Goal: Task Accomplishment & Management: Use online tool/utility

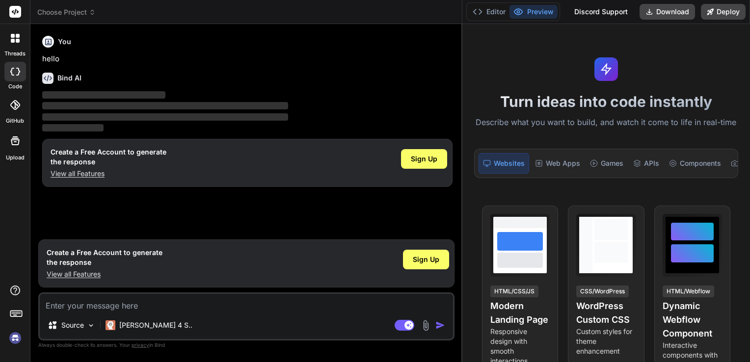
drag, startPoint x: 267, startPoint y: 43, endPoint x: 456, endPoint y: 39, distance: 189.5
click at [456, 39] on div "Bind AI Web Search Created with Pixso. Code Generator You hello Bind AI ‌ ‌ ‌ ‌…" at bounding box center [246, 193] width 432 height 338
click at [426, 261] on span "Sign Up" at bounding box center [426, 260] width 26 height 10
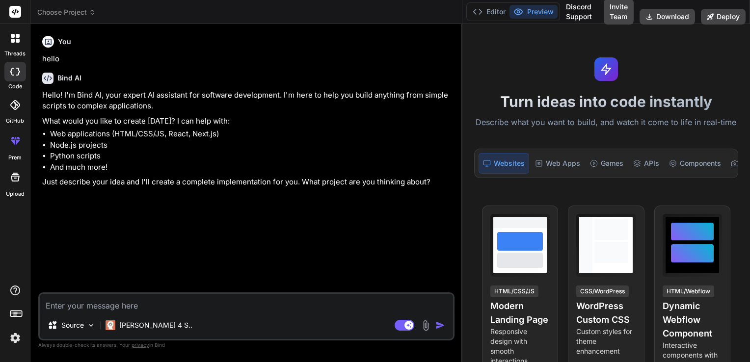
type textarea "x"
click at [200, 303] on textarea at bounding box center [246, 303] width 413 height 18
paste textarea "Background of the project This Mini-Project is based on the research work based…"
type textarea "Background of the project This Mini-Project is based on the research work based…"
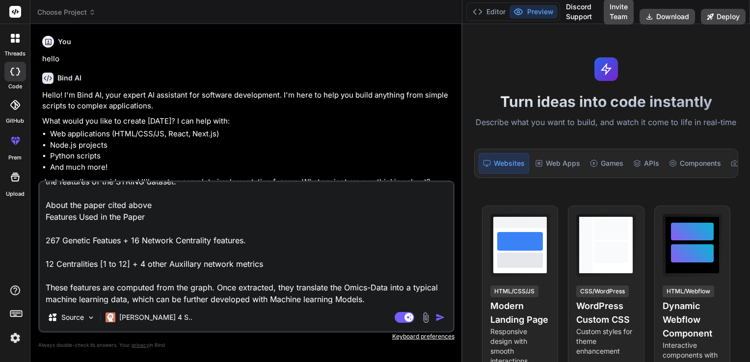
type textarea "x"
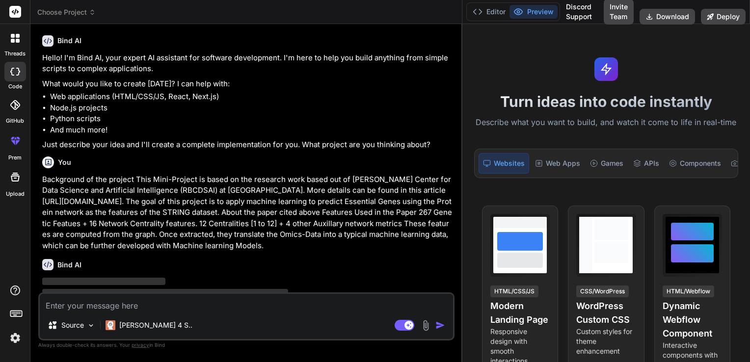
scroll to position [64, 0]
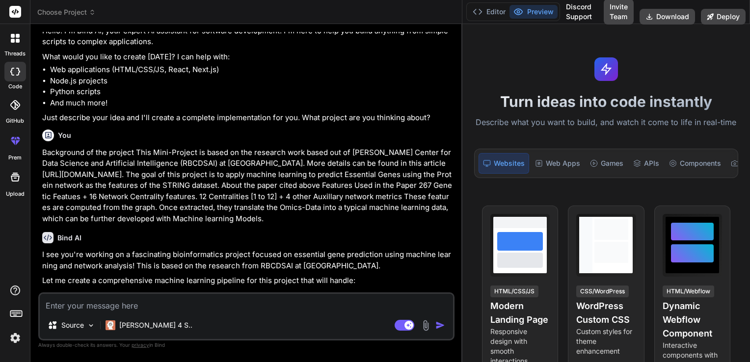
click at [153, 310] on textarea at bounding box center [246, 303] width 413 height 18
type textarea "x"
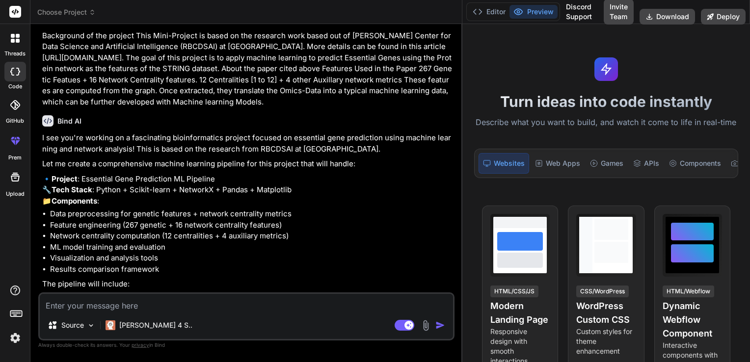
scroll to position [211, 0]
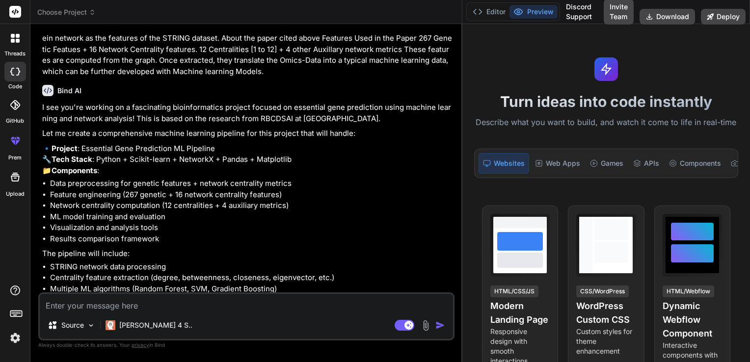
paste textarea "About the Dataset The dataset will be directly downloaded from the String Datab…"
type textarea "About the Dataset The dataset will be directly downloaded from the String Datab…"
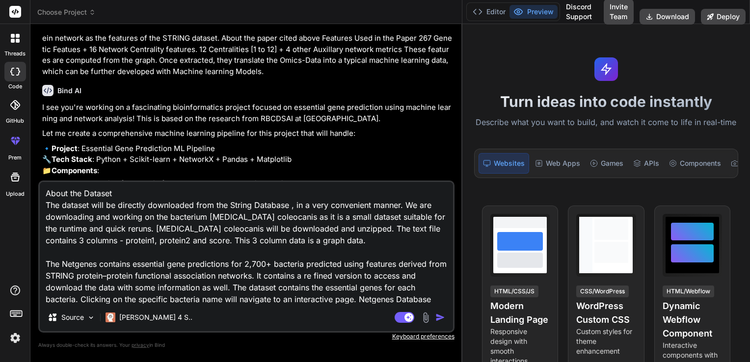
type textarea "x"
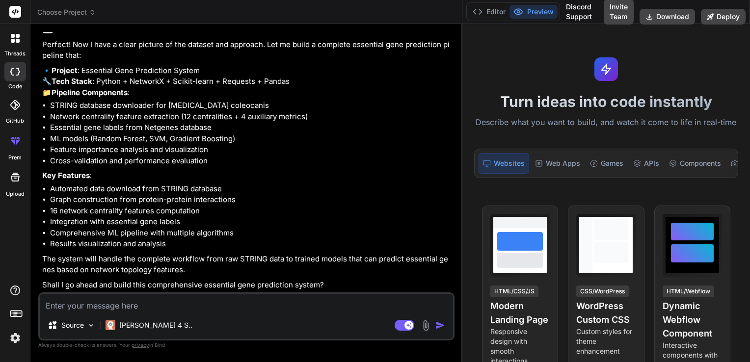
scroll to position [684, 0]
type textarea "x"
click at [104, 298] on textarea at bounding box center [246, 303] width 413 height 18
paste textarea "Small note on Proteins Proteins are large, complex molecules that play many cri…"
type textarea "Small note on Proteins Proteins are large, complex molecules that play many cri…"
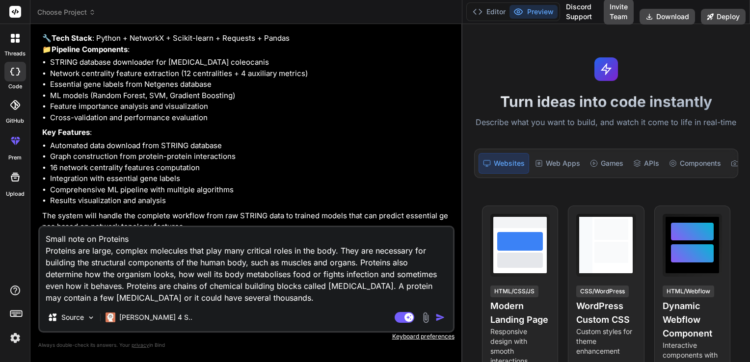
type textarea "x"
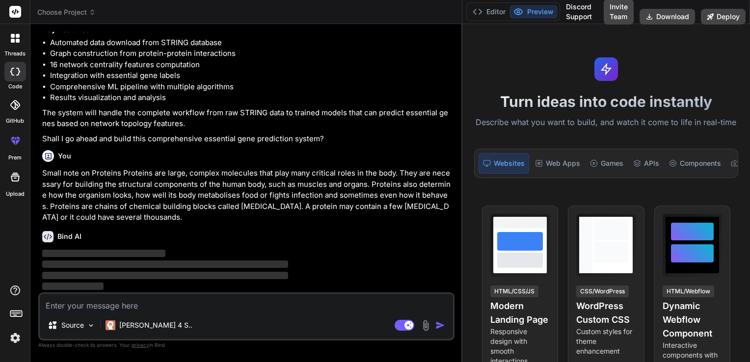
scroll to position [830, 0]
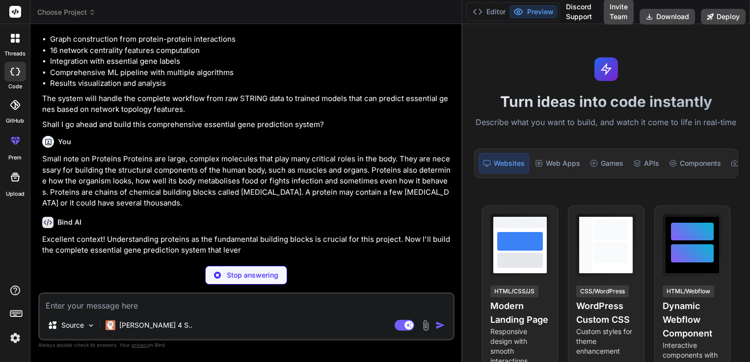
click at [182, 320] on div "Source Claude 4 S.." at bounding box center [246, 328] width 413 height 24
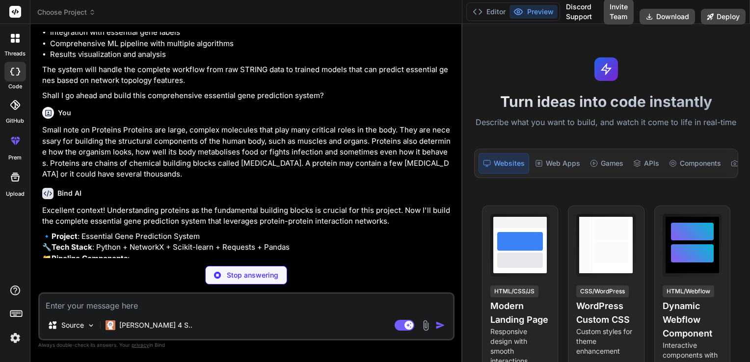
click at [173, 309] on textarea at bounding box center [246, 303] width 413 height 18
type textarea "x"
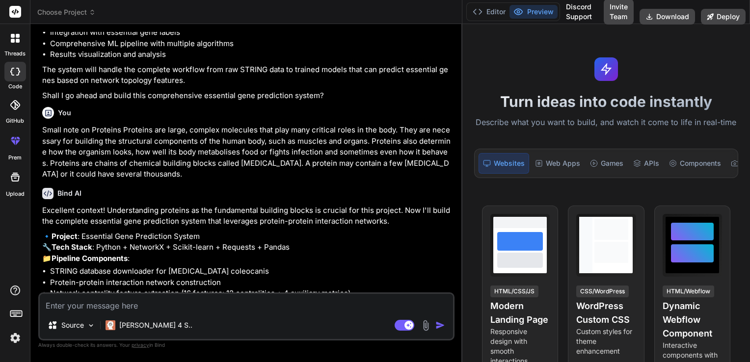
paste textarea "Small note on Genes A gene is a basic unit of heredity in a living organism tha…"
type textarea "Small note on Genes A gene is a basic unit of heredity in a living organism tha…"
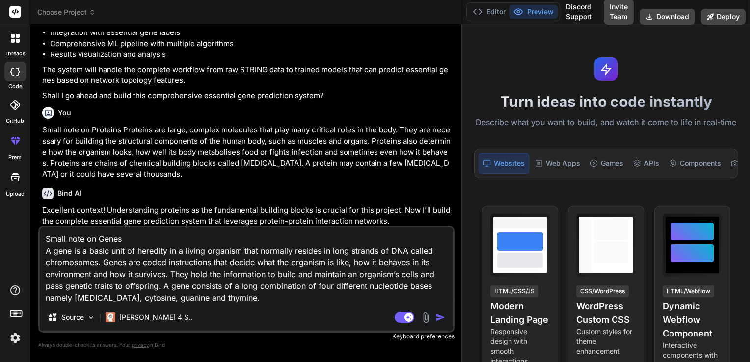
scroll to position [1106, 0]
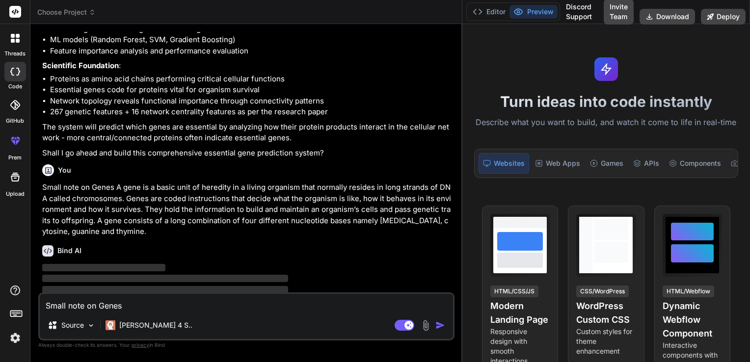
type textarea "x"
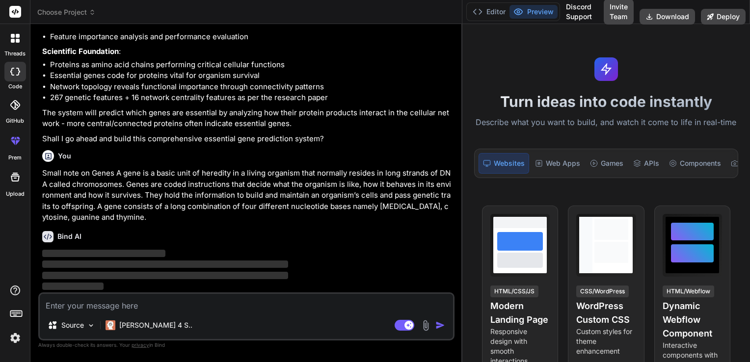
scroll to position [1186, 0]
click at [169, 311] on textarea at bounding box center [246, 303] width 413 height 18
paste textarea "Relationship between GENES and PROTEINS Gene and protein are two functionally-r…"
type textarea "Relationship between GENES and PROTEINS Gene and protein are two functionally-r…"
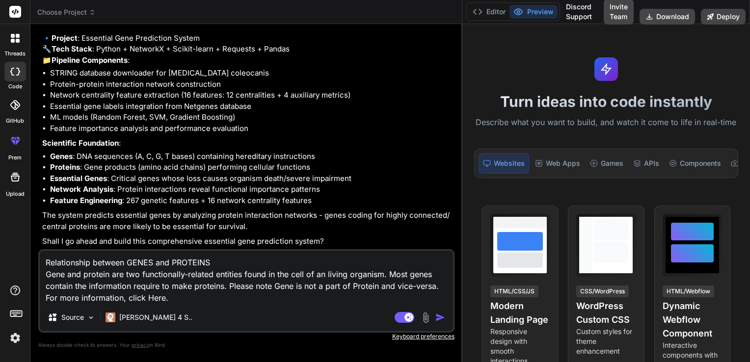
scroll to position [1449, 0]
type textarea "x"
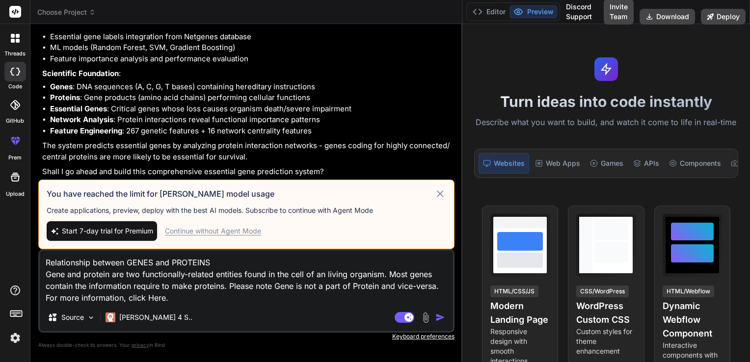
type textarea "Relationship between GENES and PROTEINS Gene and protein are two functionally-r…"
click at [163, 316] on div "Source Claude 4 S.." at bounding box center [246, 320] width 413 height 24
click at [147, 317] on p "Claude 4 S.." at bounding box center [155, 318] width 73 height 10
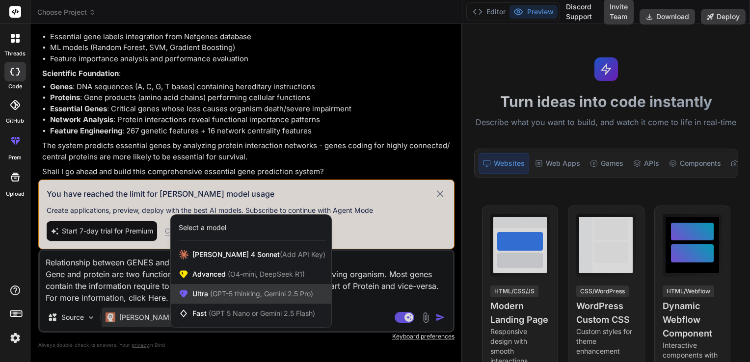
click at [233, 301] on div "Ultra (GPT-5 thinking, Gemini 2.5 Pro)" at bounding box center [251, 294] width 160 height 20
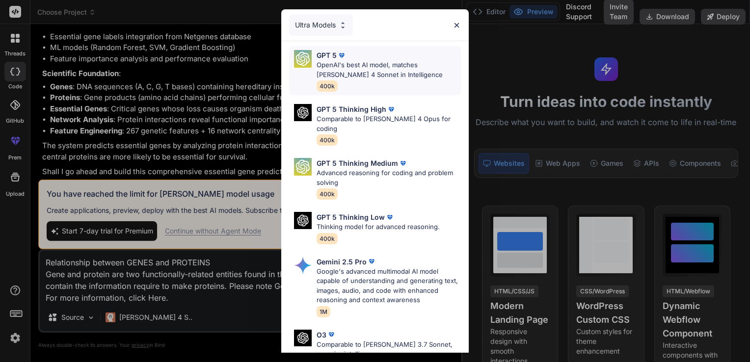
click at [339, 54] on img at bounding box center [342, 56] width 10 height 10
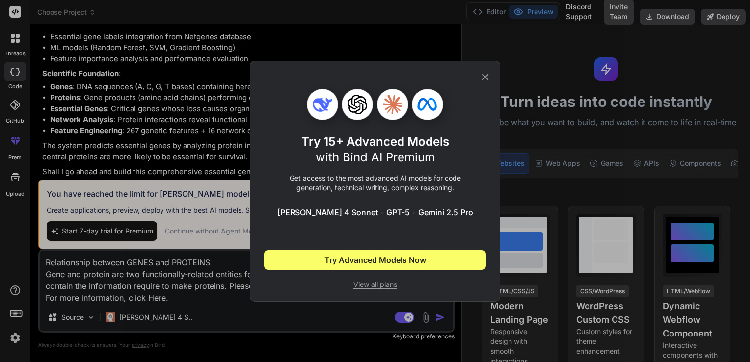
click at [481, 75] on icon at bounding box center [485, 77] width 11 height 11
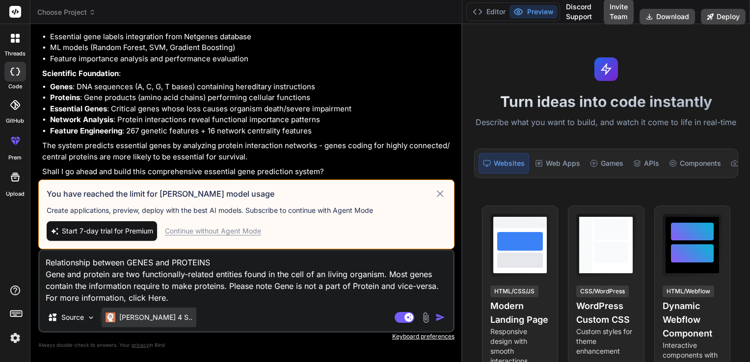
click at [157, 311] on div "Claude 4 S.." at bounding box center [149, 318] width 95 height 20
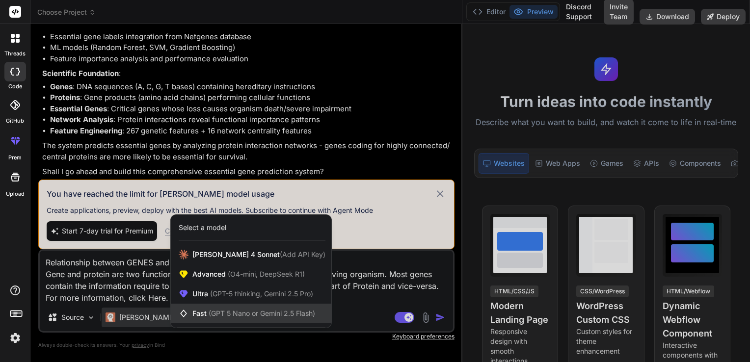
click at [236, 311] on span "(GPT 5 Nano or Gemini 2.5 Flash)" at bounding box center [262, 313] width 106 height 8
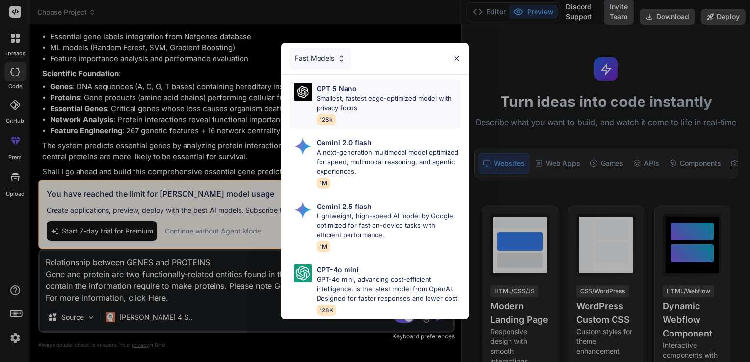
click at [346, 83] on p "GPT 5 Nano" at bounding box center [337, 88] width 40 height 10
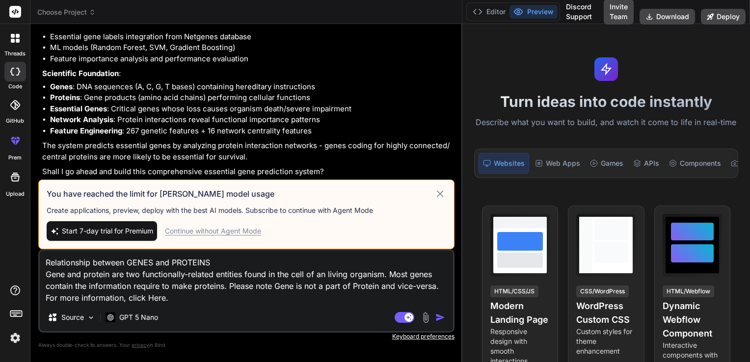
click at [436, 319] on img "button" at bounding box center [440, 318] width 10 height 10
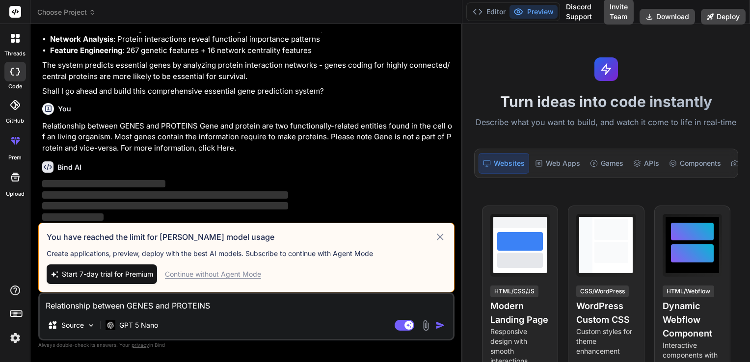
scroll to position [1599, 0]
click at [439, 238] on icon at bounding box center [440, 237] width 7 height 7
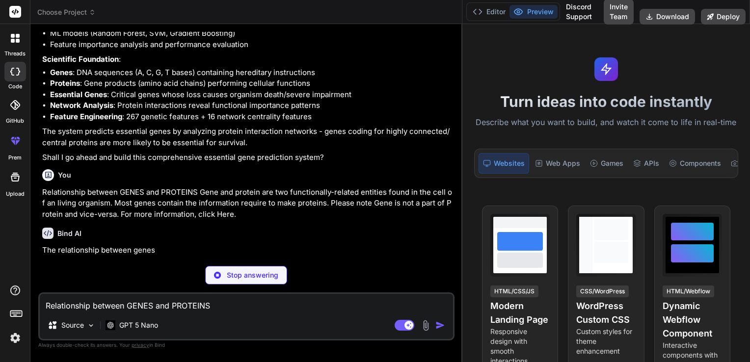
scroll to position [1532, 0]
type textarea "x"
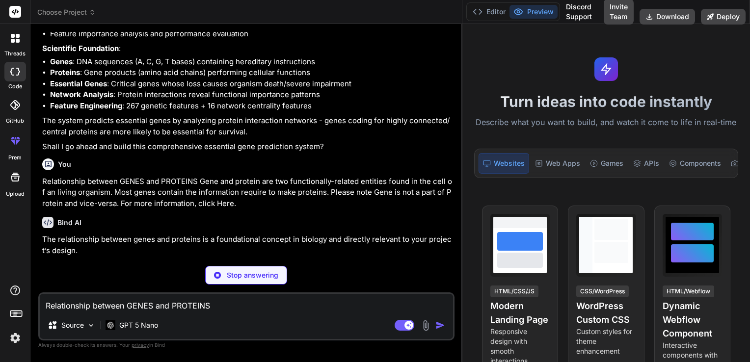
scroll to position [0, 0]
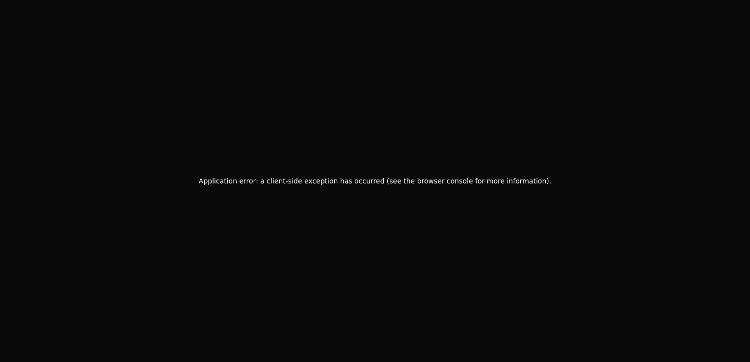
click at [369, 140] on div "Application error: a client-side exception has occurred (see the browser consol…" at bounding box center [375, 181] width 750 height 362
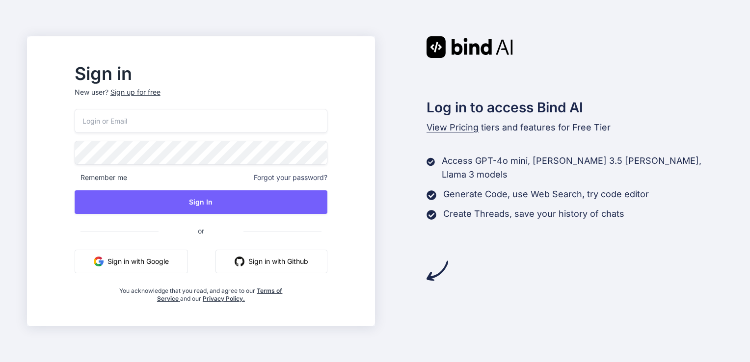
click at [188, 260] on button "Sign in with Google" at bounding box center [131, 262] width 113 height 24
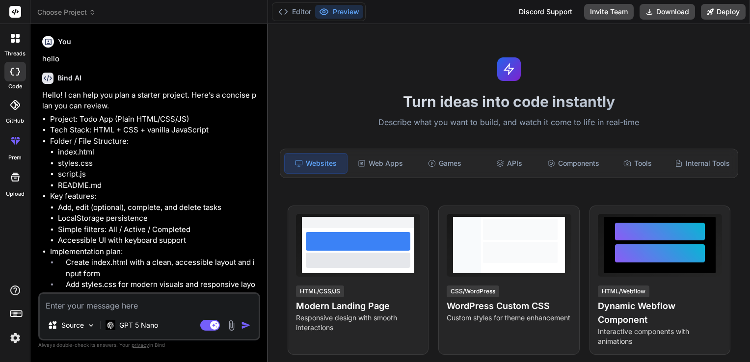
type textarea "x"
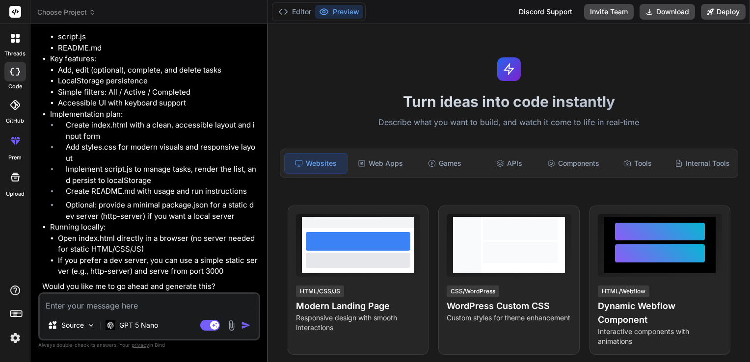
scroll to position [138, 0]
click at [96, 306] on textarea at bounding box center [149, 303] width 219 height 18
paste textarea "Background of the project This Mini-Project is based on the research work based…"
type textarea "Background of the project This Mini-Project is based on the research work based…"
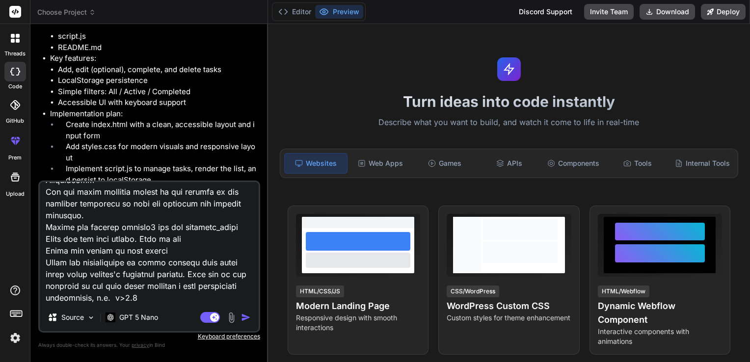
type textarea "x"
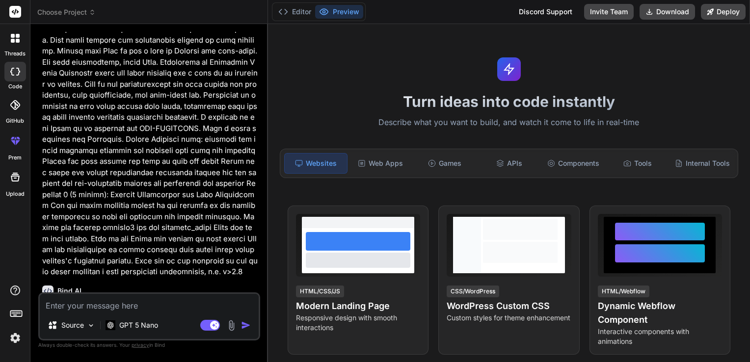
scroll to position [957, 0]
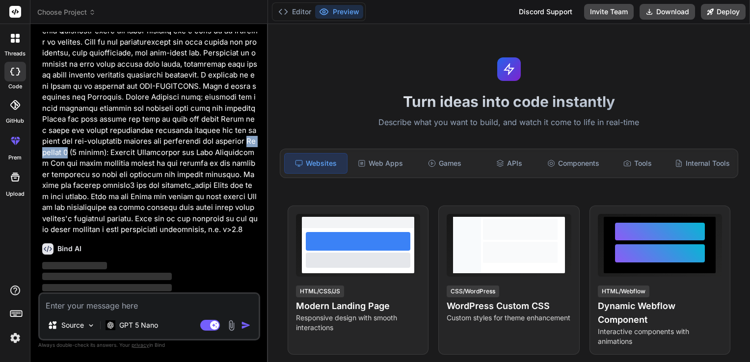
drag, startPoint x: 220, startPoint y: 131, endPoint x: 257, endPoint y: 129, distance: 36.4
copy p "Exercise 4"
click at [115, 307] on textarea at bounding box center [149, 303] width 219 height 18
type textarea "i"
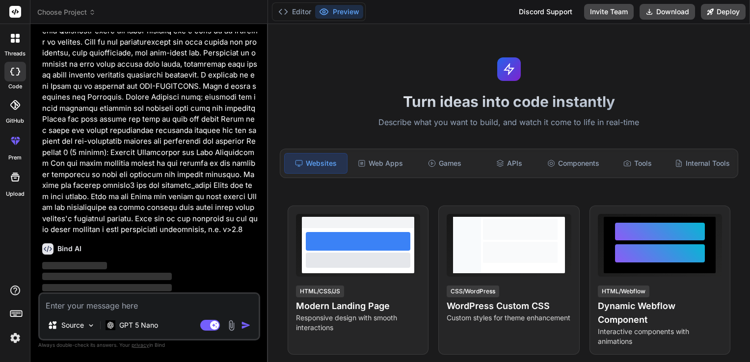
type textarea "x"
type textarea "i"
type textarea "x"
type textarea "i n"
type textarea "x"
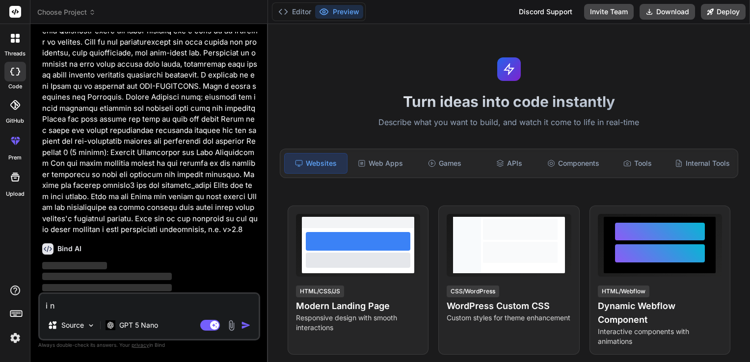
type textarea "i ne"
type textarea "x"
type textarea "i nee"
type textarea "x"
type textarea "i need"
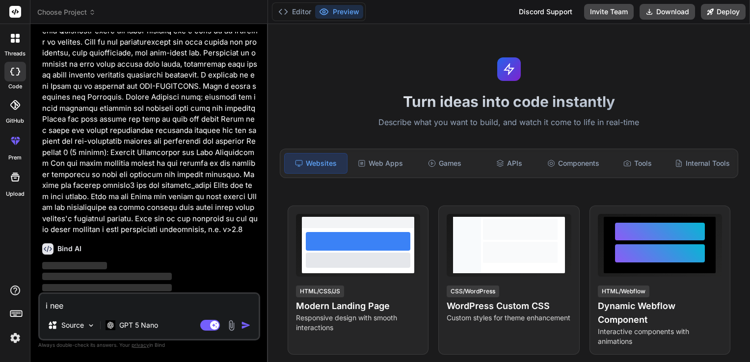
type textarea "x"
type textarea "i need"
type textarea "x"
type textarea "i need p"
type textarea "x"
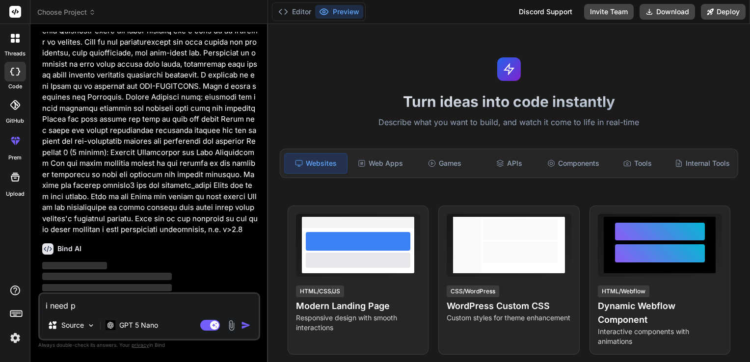
type textarea "i need py"
type textarea "x"
type textarea "i need pyt"
type textarea "x"
type textarea "i need pyth"
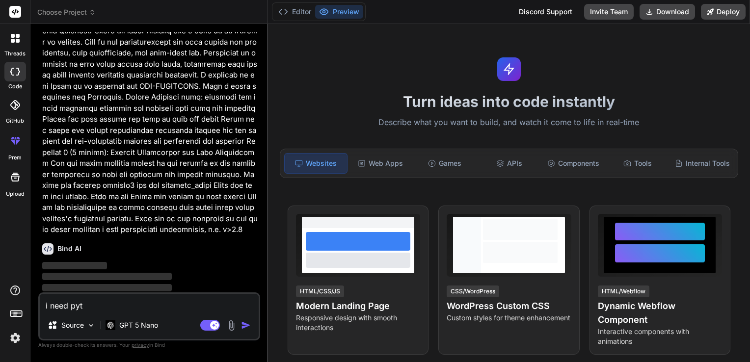
type textarea "x"
type textarea "i need pytho"
type textarea "x"
type textarea "i need python"
type textarea "x"
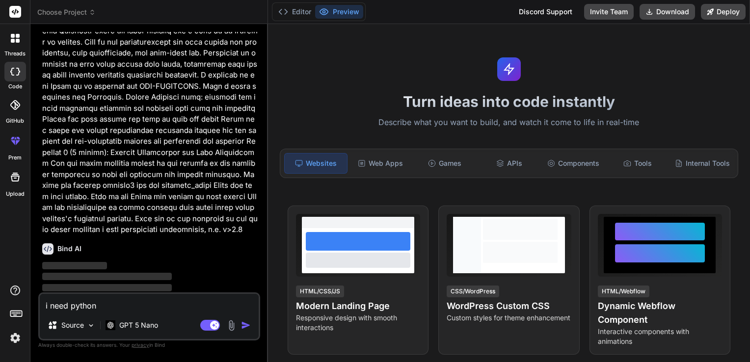
type textarea "i need python"
type textarea "x"
type textarea "i need python c"
type textarea "x"
type textarea "i need python co"
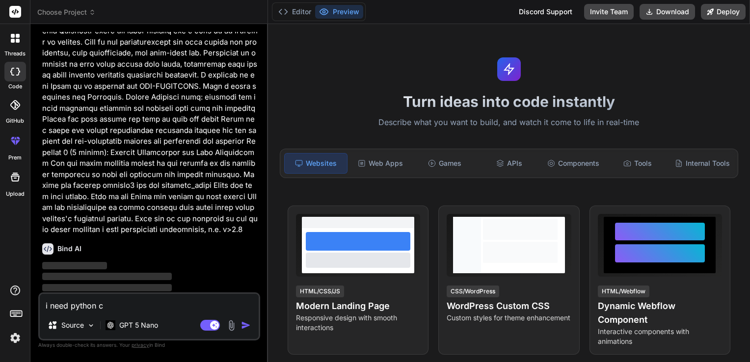
type textarea "x"
type textarea "i need python cod"
type textarea "x"
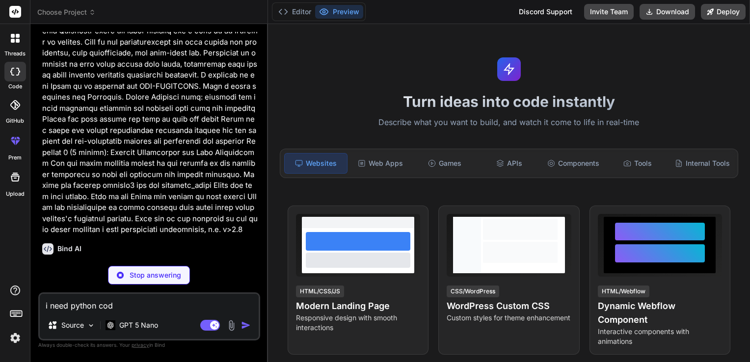
type textarea "i need python code"
type textarea "x"
type textarea "i need python code"
type textarea "x"
type textarea "i need python code f"
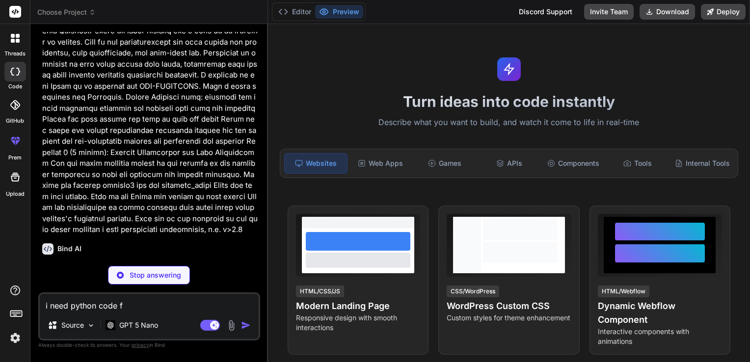
type textarea "x"
type textarea "i need python code fo"
type textarea "x"
type textarea "i need python code for"
type textarea "x"
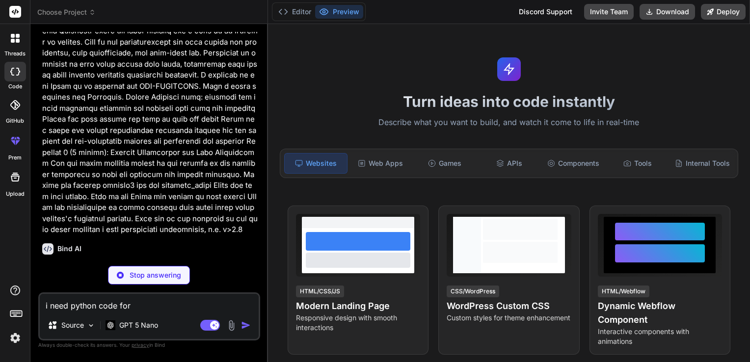
type textarea "i need python code for"
type textarea "x"
paste textarea "Exercise 4"
type textarea "i need python code for Exercise 4"
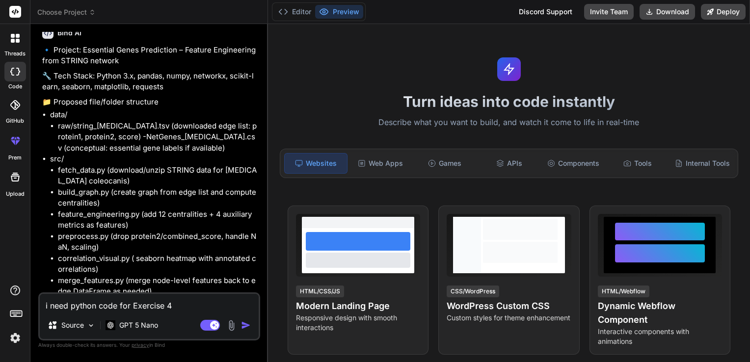
type textarea "x"
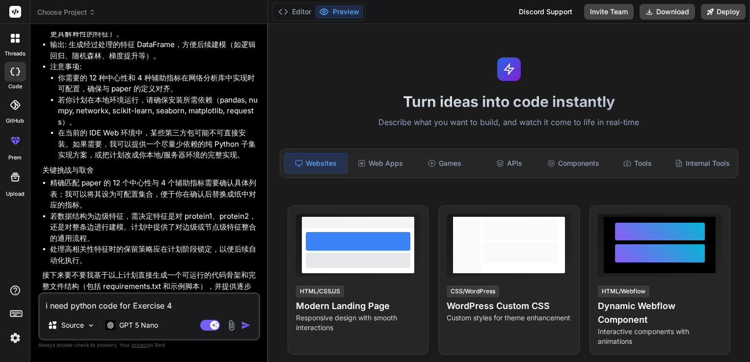
scroll to position [1647, 0]
type textarea "i need python code for Exercise 4"
click at [246, 322] on img "button" at bounding box center [246, 325] width 10 height 10
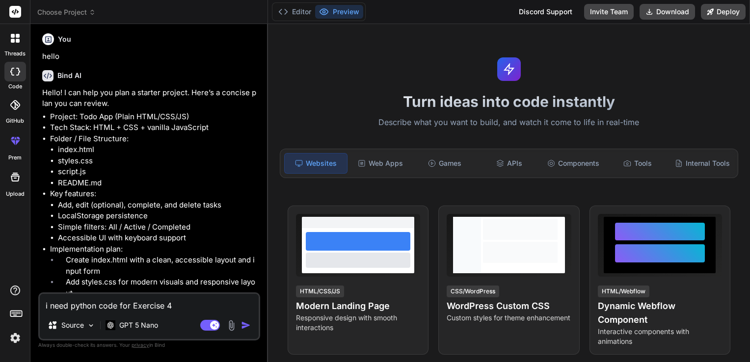
scroll to position [0, 0]
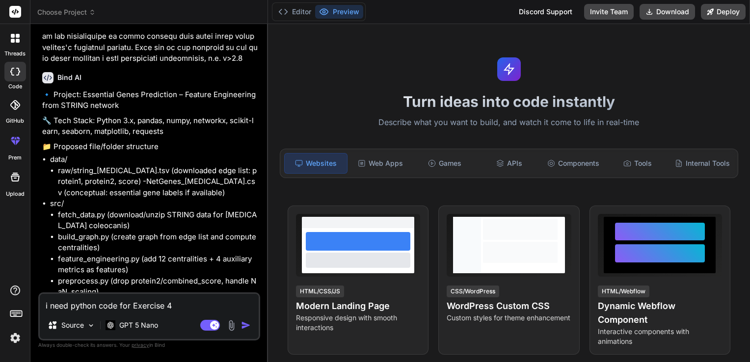
type textarea "x"
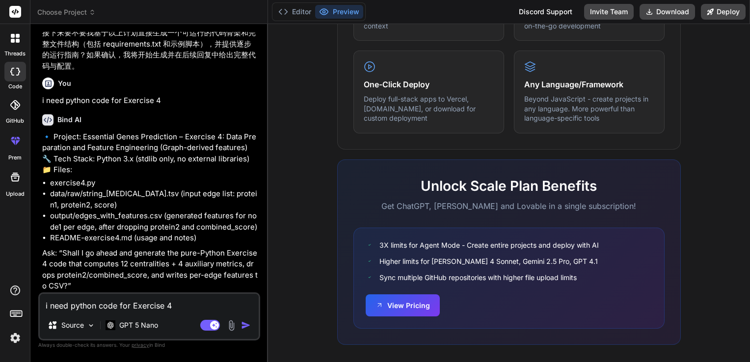
scroll to position [595, 0]
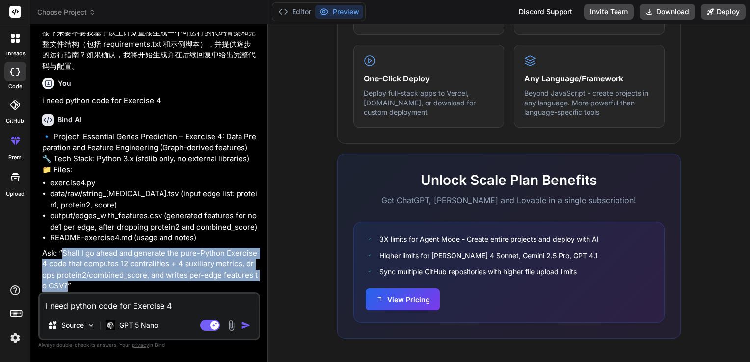
drag, startPoint x: 65, startPoint y: 256, endPoint x: 61, endPoint y: 282, distance: 26.8
click at [61, 282] on p "Ask: “Shall I go ahead and generate the pure-Python Exercise 4 code that comput…" at bounding box center [150, 270] width 216 height 44
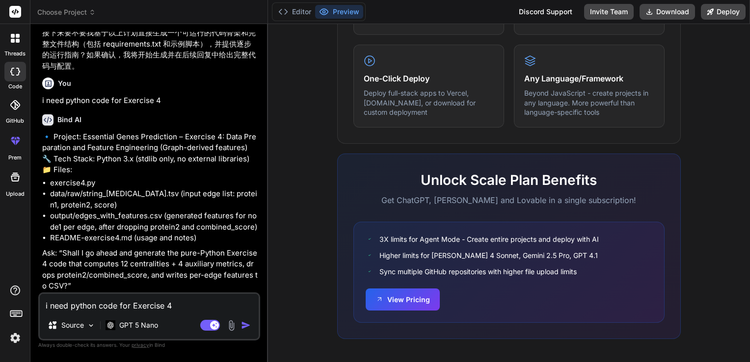
click at [63, 166] on p "🔹 Project: Essential Genes Prediction – Exercise 4: Data Preparation and Featur…" at bounding box center [150, 154] width 216 height 44
click at [67, 184] on li "exercise4.py" at bounding box center [154, 183] width 208 height 11
click at [140, 215] on li "output/edges_with_features.csv (generated features for node1 per edge, after dr…" at bounding box center [154, 222] width 208 height 22
